Goal: Find specific page/section: Locate a particular part of the current website

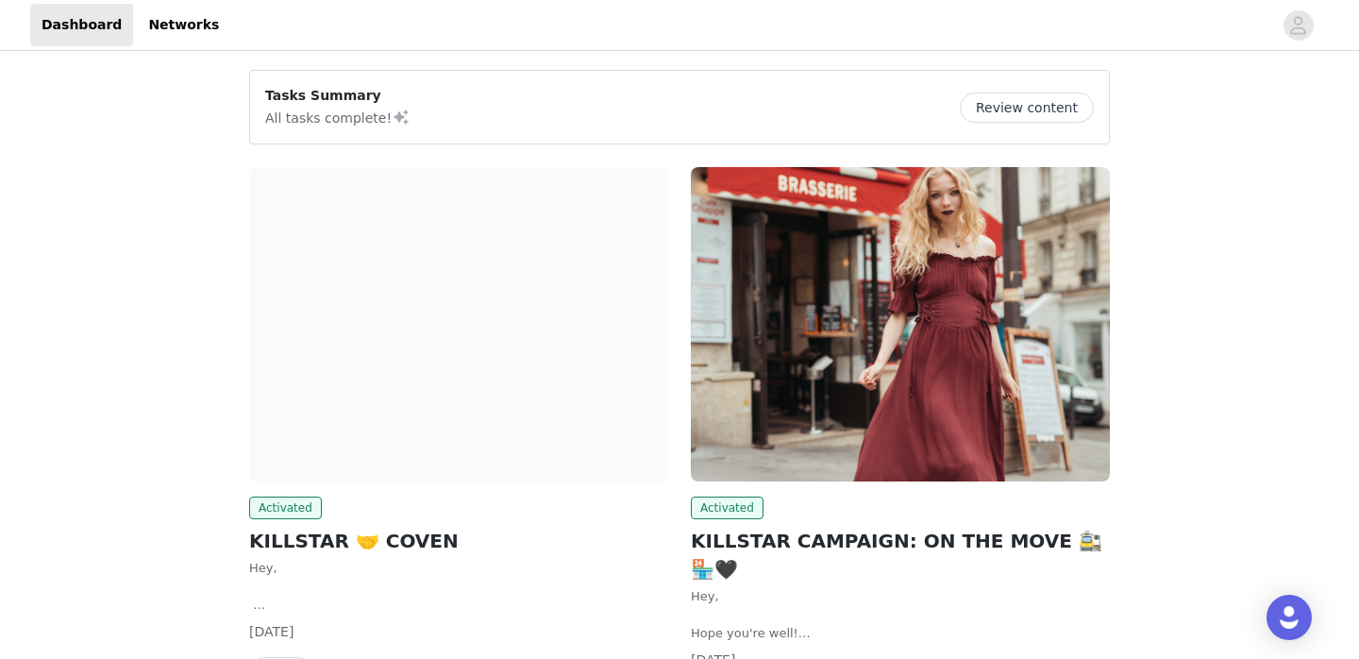
click at [378, 547] on h2 "KILLSTAR 🤝 COVEN" at bounding box center [458, 541] width 419 height 28
click at [340, 457] on img at bounding box center [458, 324] width 419 height 314
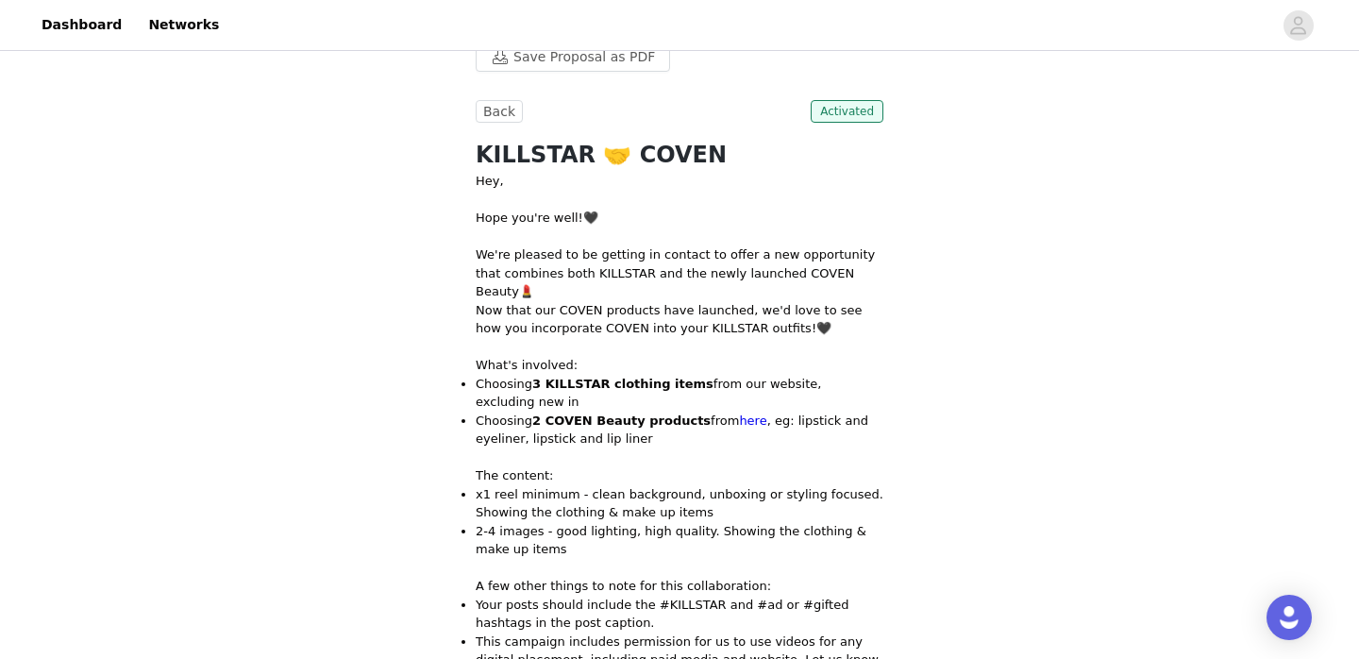
scroll to position [30, 0]
